Goal: Information Seeking & Learning: Learn about a topic

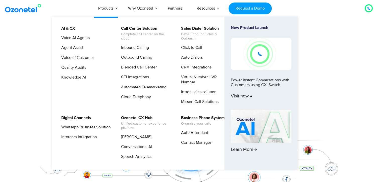
click at [68, 34] on li "AI & CX Voice AI Agents Agent Assist Voice of Customer Quality Audits Knowledge…" at bounding box center [88, 66] width 60 height 83
click at [68, 35] on link "Voice AI Agents" at bounding box center [74, 38] width 32 height 6
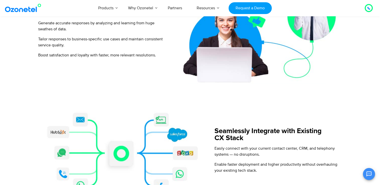
scroll to position [495, 0]
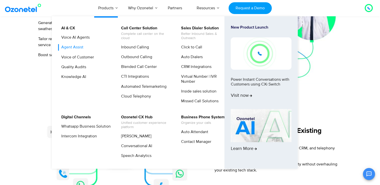
click at [77, 49] on link "Agent Assist" at bounding box center [71, 47] width 26 height 6
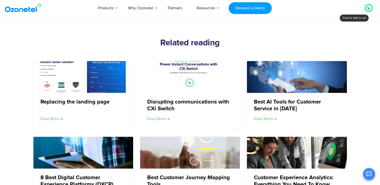
scroll to position [653, 0]
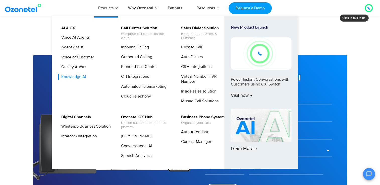
click at [85, 80] on link "Knowledge AI" at bounding box center [72, 77] width 29 height 6
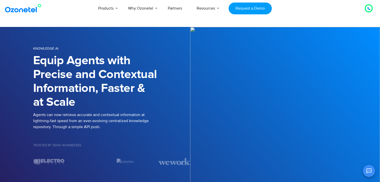
click at [83, 128] on p "Agents can now retrieve accurate and contextual information at lightning-fast s…" at bounding box center [111, 121] width 157 height 18
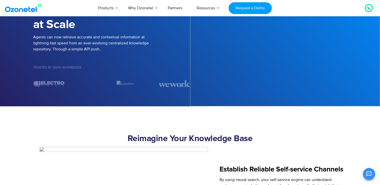
scroll to position [77, 0]
